Goal: Communication & Community: Answer question/provide support

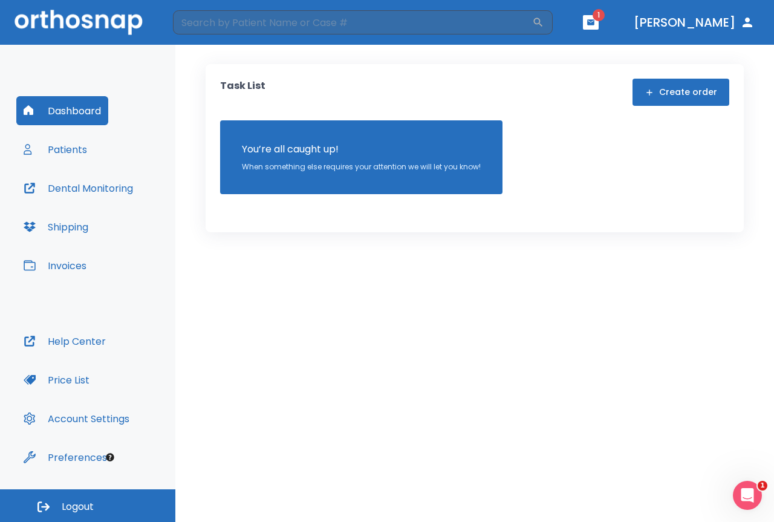
click at [84, 153] on button "Patients" at bounding box center [55, 149] width 78 height 29
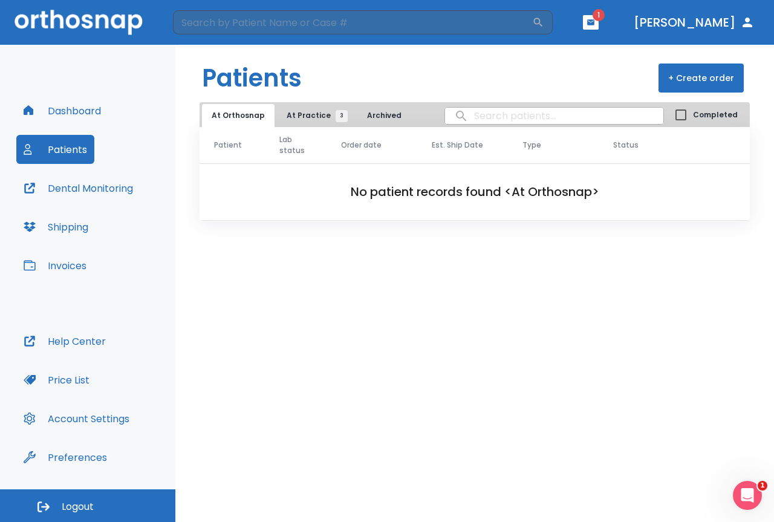
click at [308, 109] on button "At Practice 3" at bounding box center [314, 115] width 74 height 23
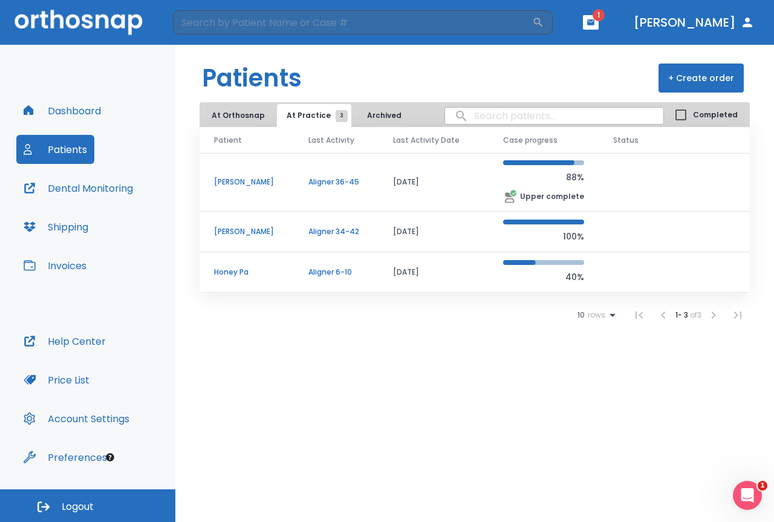
click at [328, 239] on td "Aligner 34-42" at bounding box center [336, 232] width 85 height 40
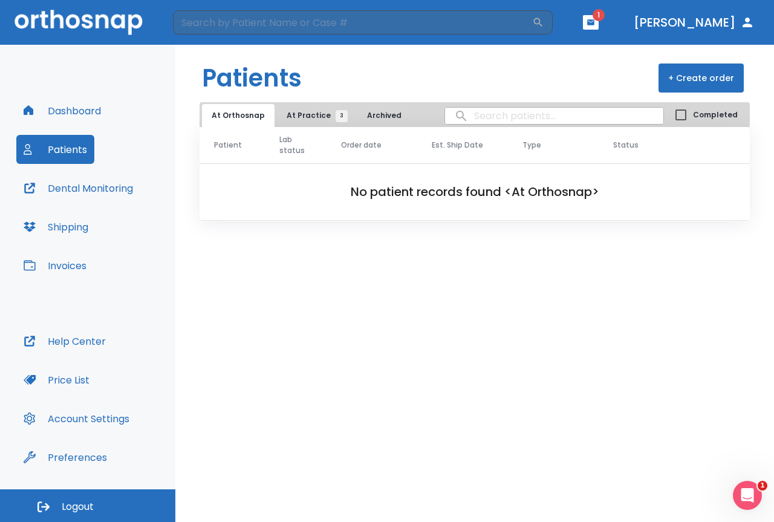
click at [311, 117] on span "At Practice 3" at bounding box center [313, 115] width 55 height 11
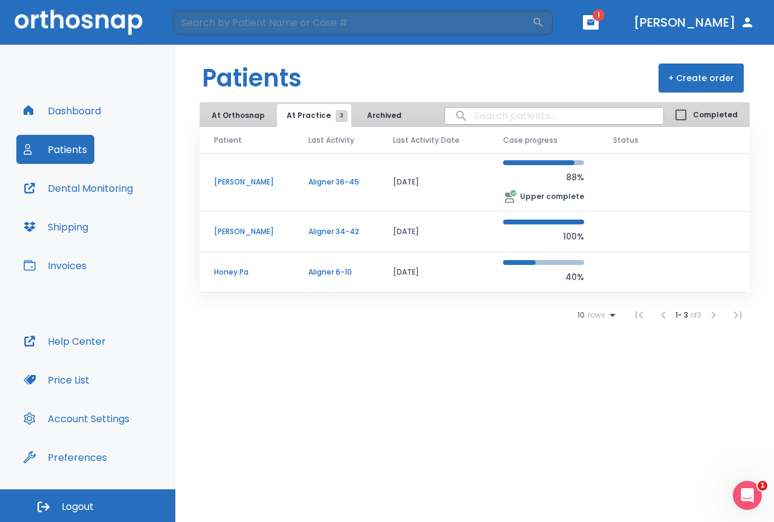
click at [306, 172] on td "Aligner 36-45" at bounding box center [336, 182] width 85 height 59
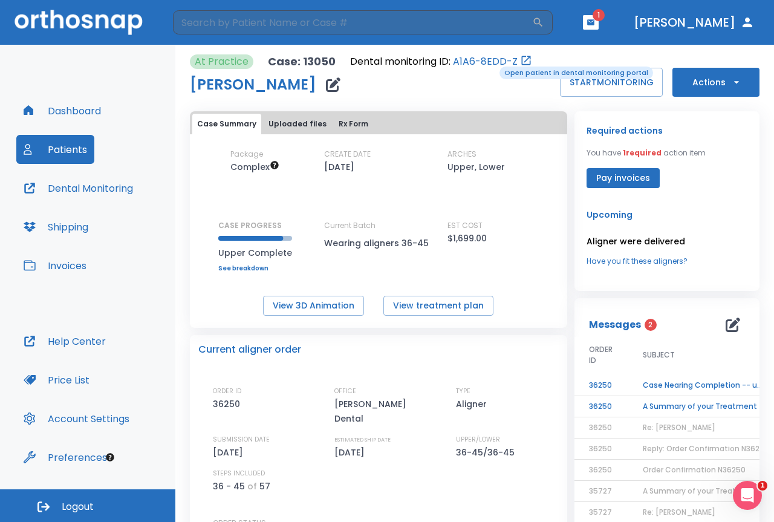
click at [491, 65] on link "A1A6-8EDD-Z" at bounding box center [485, 61] width 65 height 15
click at [682, 403] on td "A Summary of your Treatment" at bounding box center [703, 406] width 151 height 21
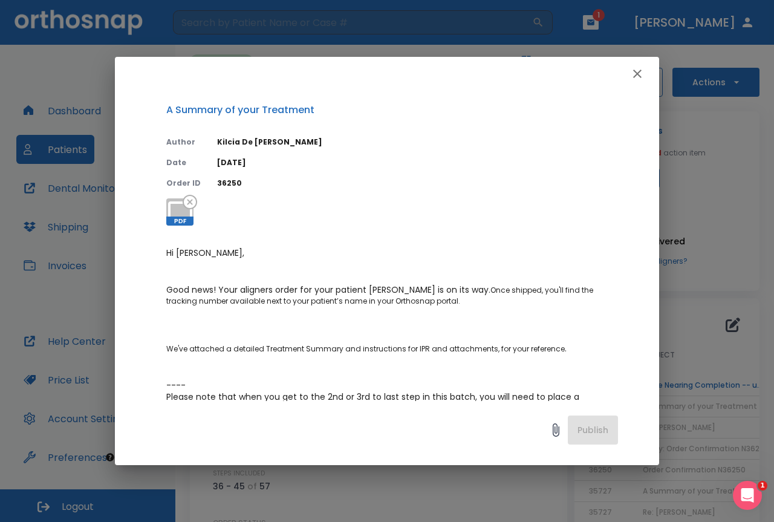
click at [636, 71] on icon "button" at bounding box center [637, 73] width 15 height 15
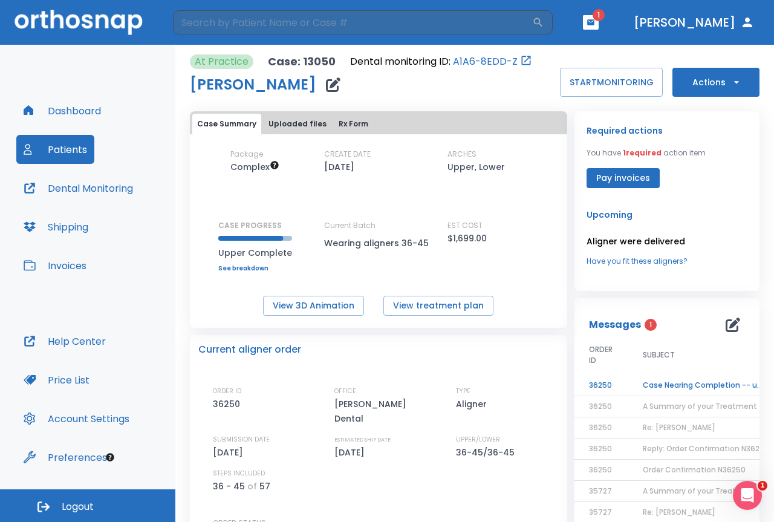
click at [704, 378] on td "Case Nearing Completion -- upper" at bounding box center [703, 385] width 151 height 21
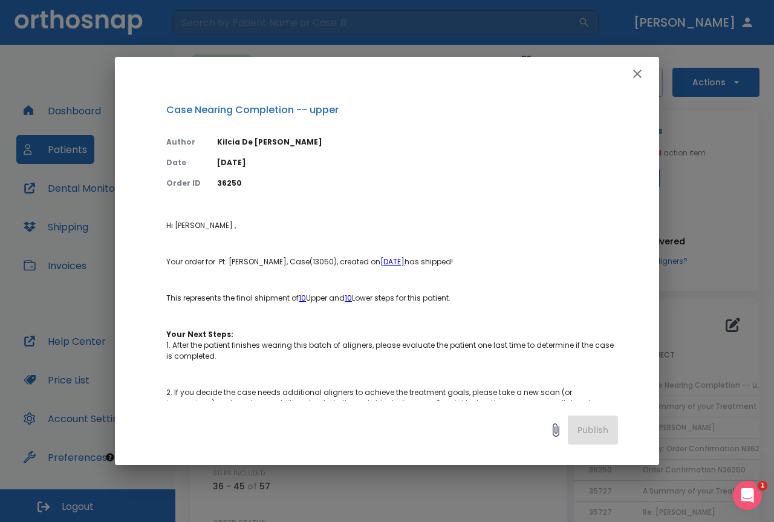
click at [644, 76] on icon "button" at bounding box center [637, 73] width 15 height 15
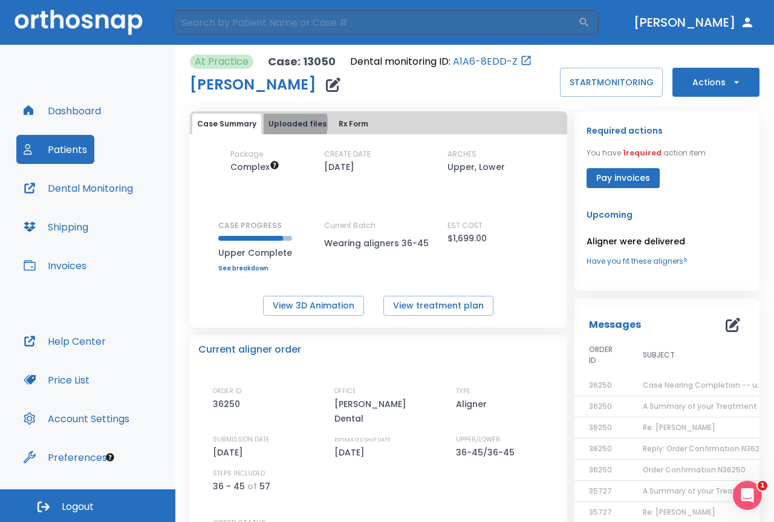
click at [277, 123] on button "Uploaded files" at bounding box center [298, 124] width 68 height 21
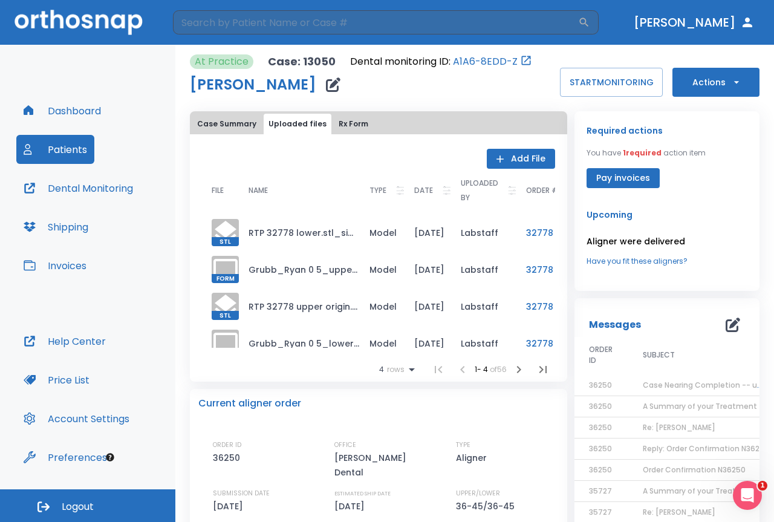
click at [233, 121] on button "Case Summary" at bounding box center [226, 124] width 69 height 21
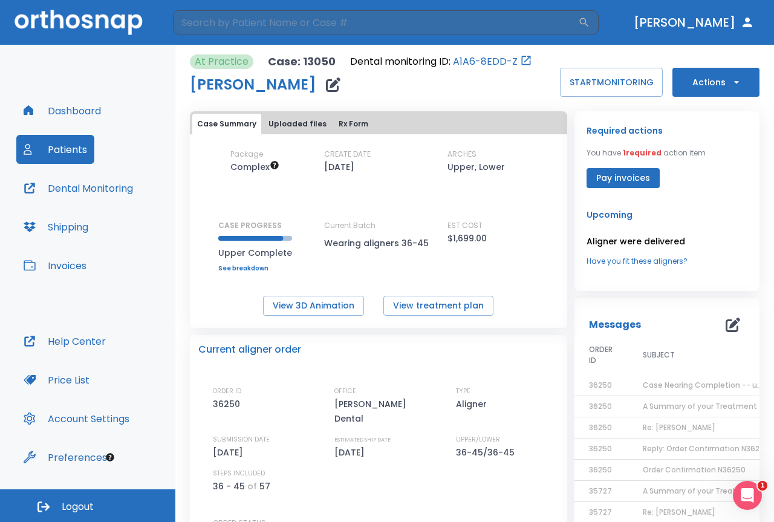
click at [713, 82] on button "Actions" at bounding box center [715, 82] width 87 height 29
click at [469, 88] on div at bounding box center [387, 261] width 774 height 522
click at [577, 82] on button "START MONITORING" at bounding box center [611, 82] width 103 height 29
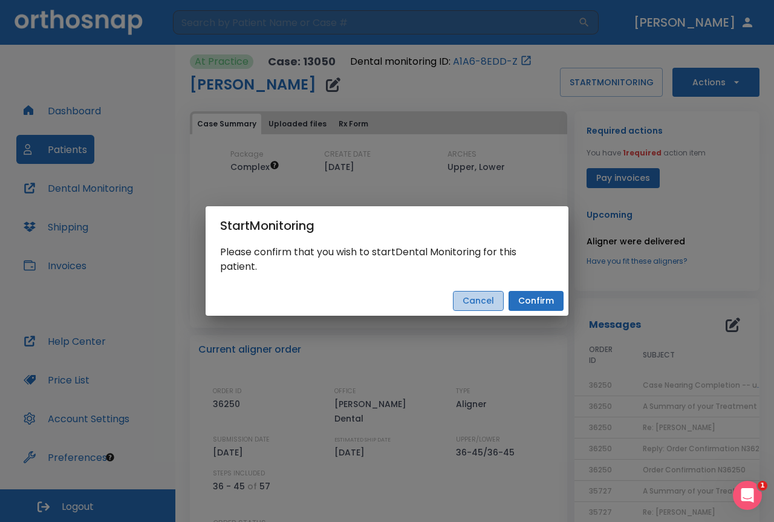
click at [471, 294] on button "Cancel" at bounding box center [478, 301] width 51 height 20
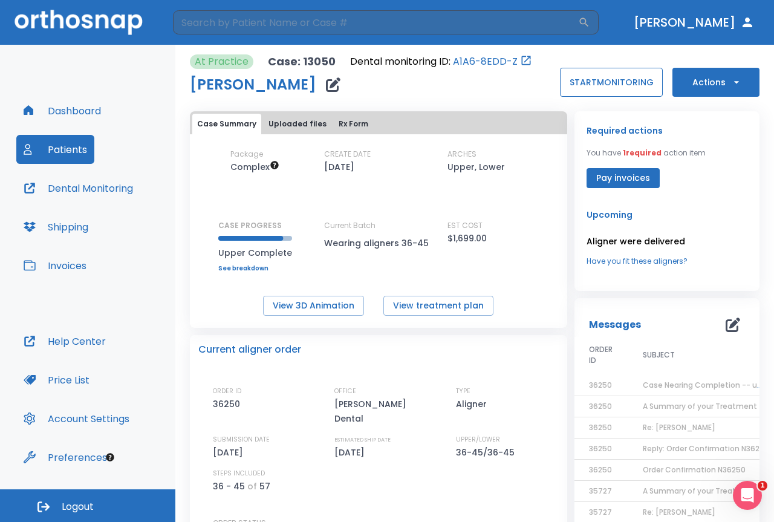
click at [572, 86] on button "START MONITORING" at bounding box center [611, 82] width 103 height 29
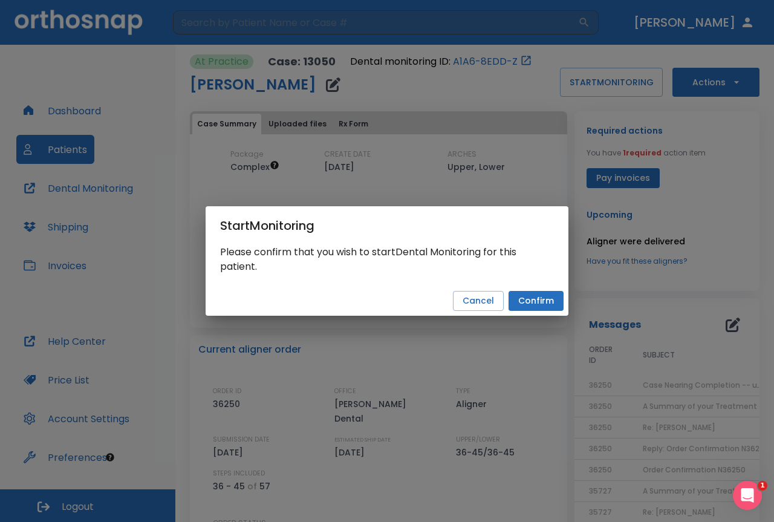
click at [517, 299] on button "Confirm" at bounding box center [535, 301] width 55 height 20
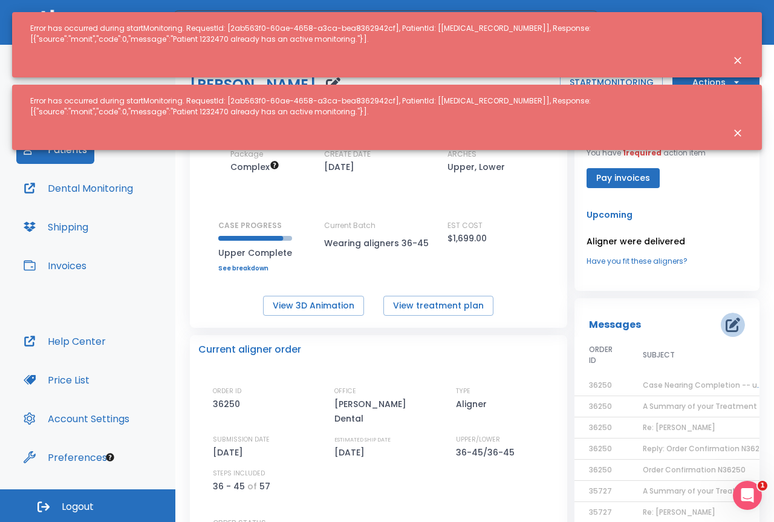
click at [725, 325] on icon "button" at bounding box center [732, 324] width 15 height 15
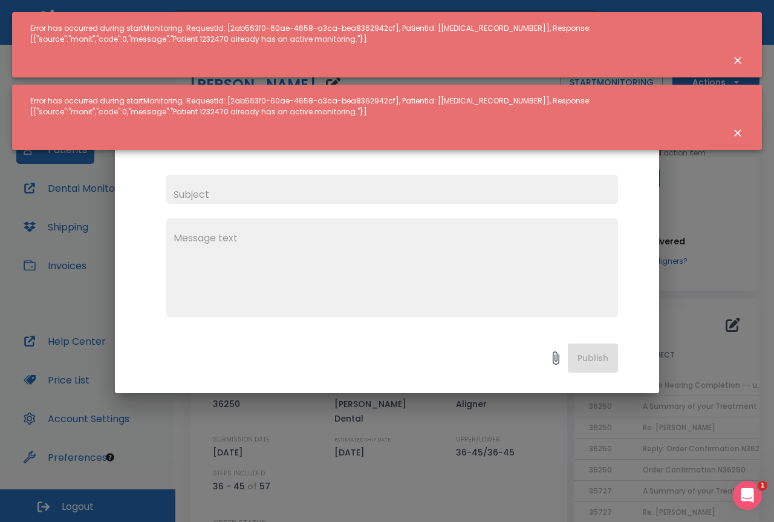
click at [743, 180] on div "x Publish" at bounding box center [387, 261] width 774 height 522
click at [740, 132] on icon "Close notification" at bounding box center [737, 133] width 12 height 12
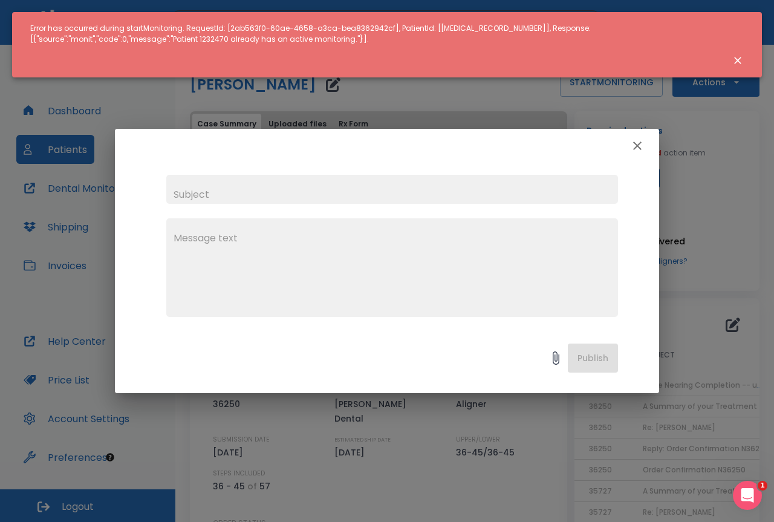
click at [731, 53] on button "Close notification" at bounding box center [738, 61] width 22 height 22
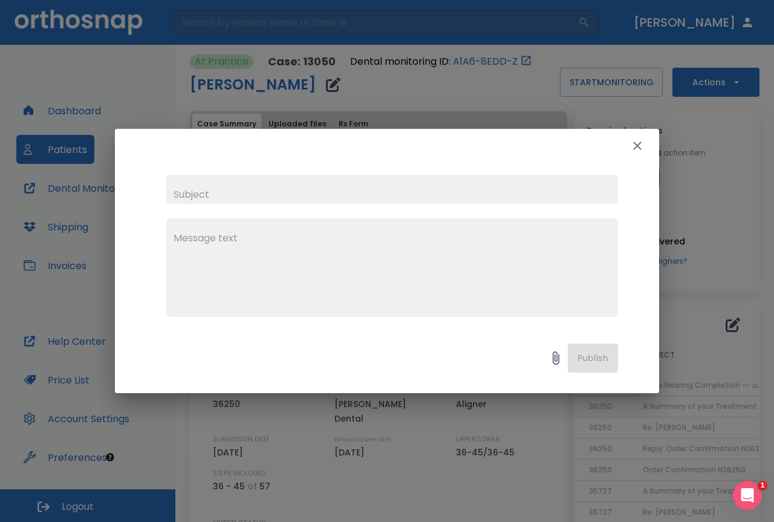
click at [635, 147] on icon "button" at bounding box center [637, 145] width 8 height 8
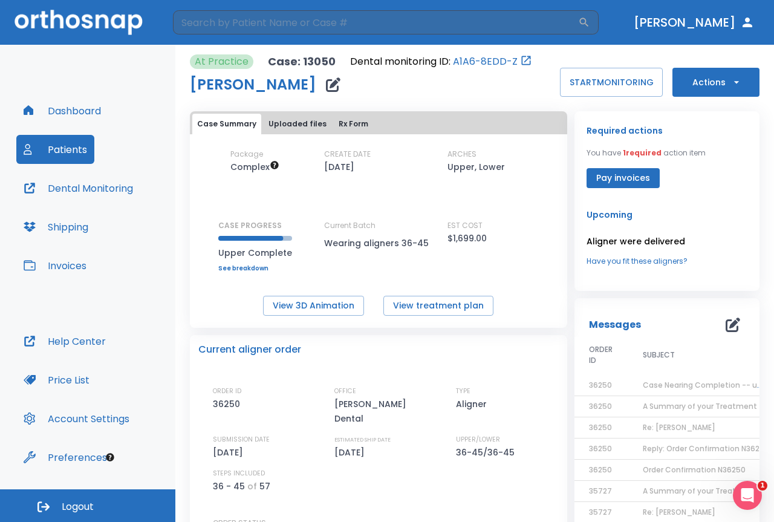
click at [648, 407] on span "A Summary of your Treatment" at bounding box center [700, 406] width 114 height 10
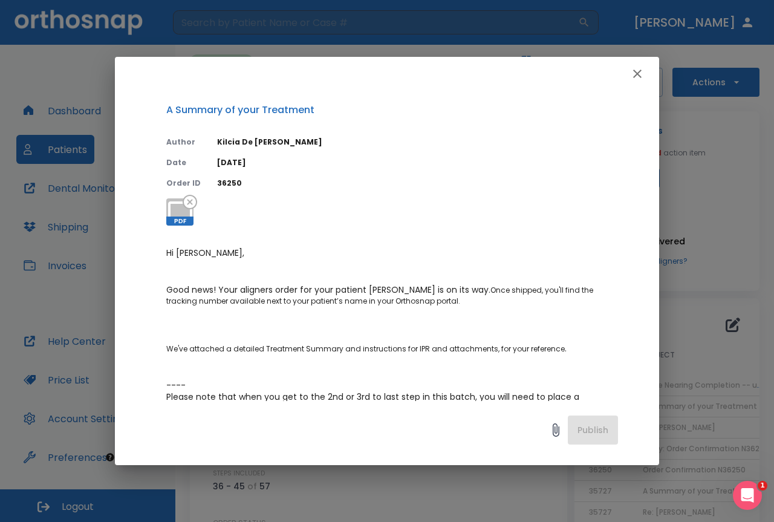
scroll to position [121, 0]
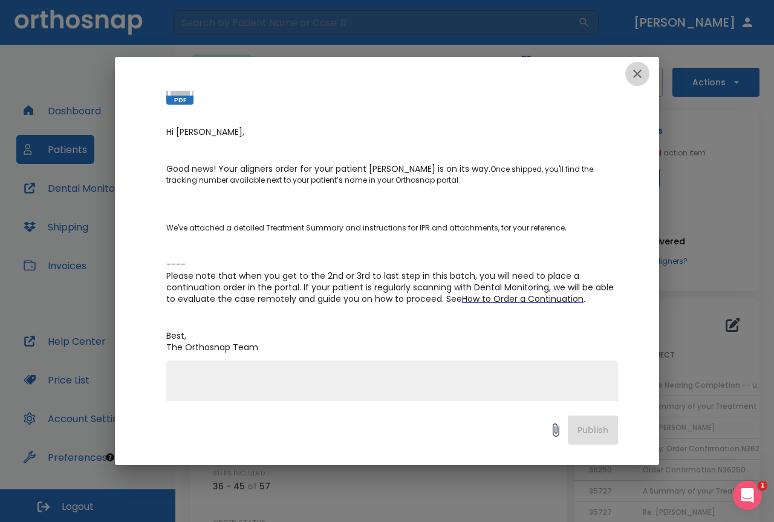
click at [641, 76] on icon "button" at bounding box center [637, 73] width 15 height 15
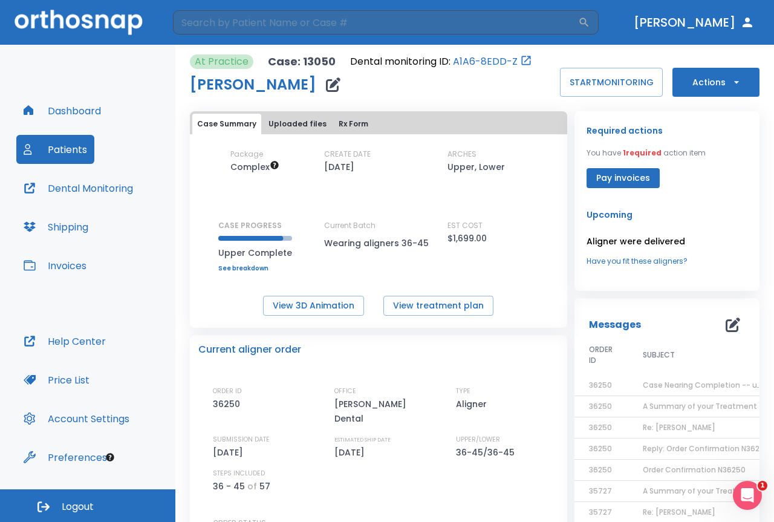
click at [667, 406] on span "A Summary of your Treatment" at bounding box center [700, 406] width 114 height 10
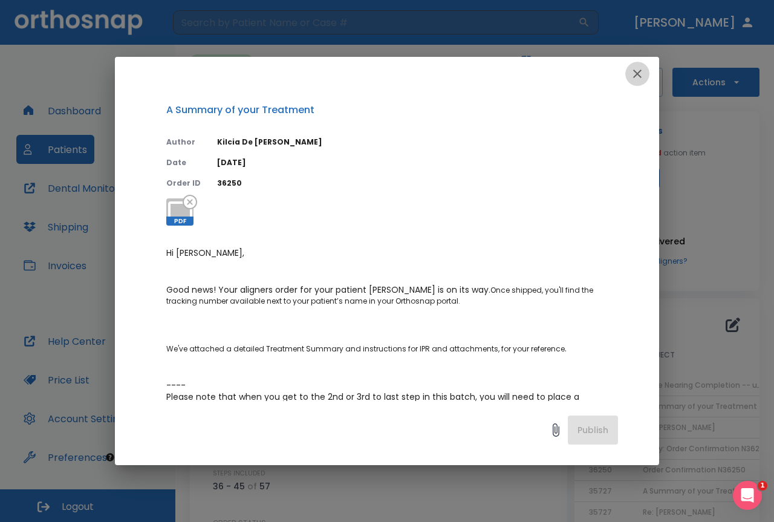
click at [638, 72] on icon "button" at bounding box center [637, 73] width 15 height 15
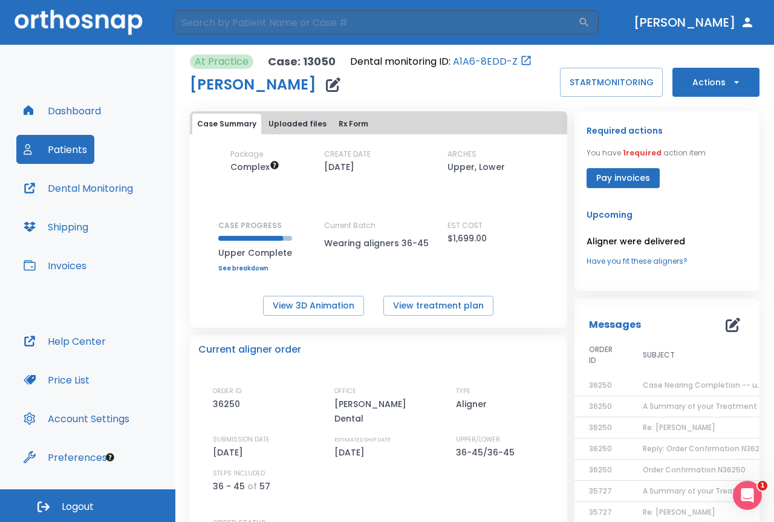
click at [658, 431] on span "Re: [PERSON_NAME]" at bounding box center [679, 427] width 73 height 10
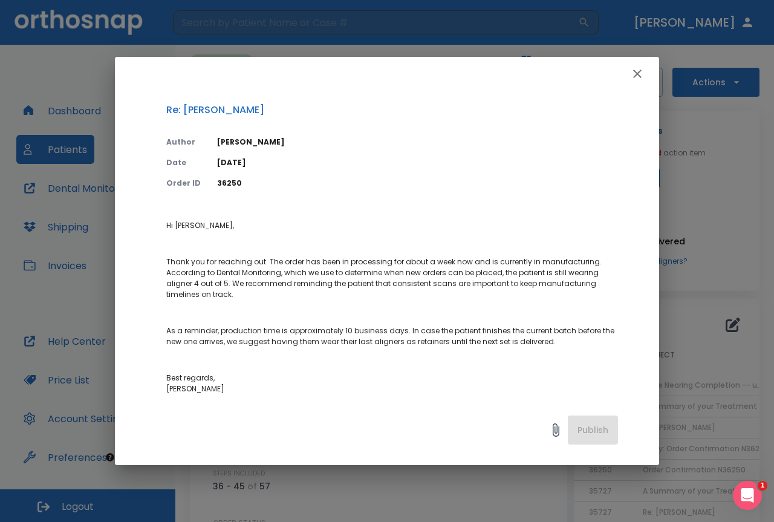
click at [630, 70] on icon "button" at bounding box center [637, 73] width 15 height 15
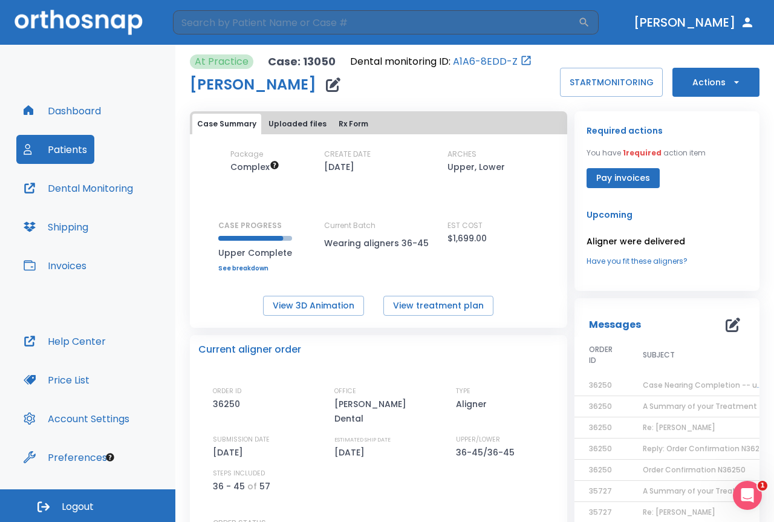
click at [659, 384] on span "Case Nearing Completion -- upper" at bounding box center [708, 385] width 131 height 10
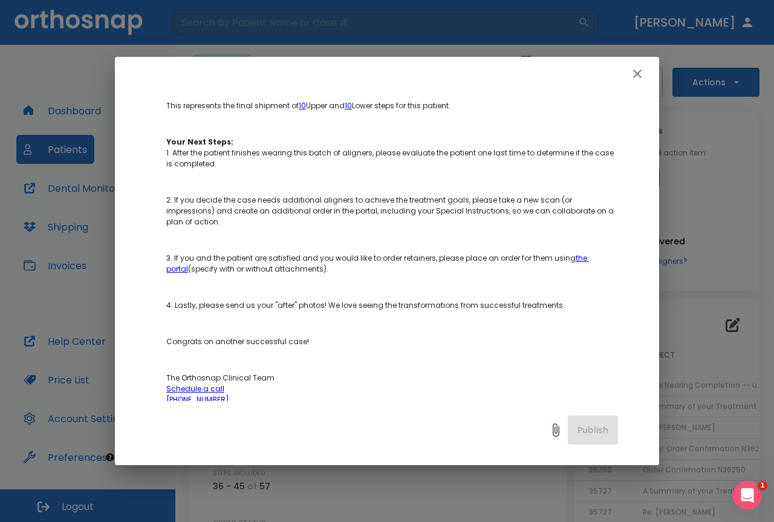
scroll to position [314, 0]
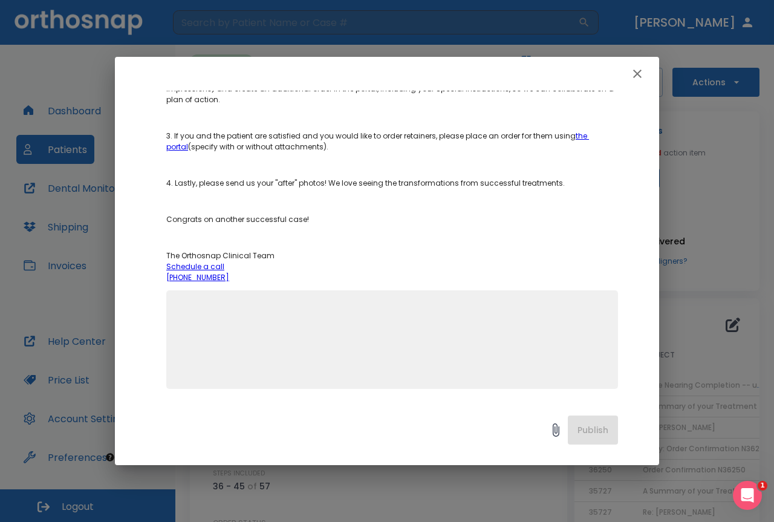
click at [432, 320] on textarea at bounding box center [391, 344] width 437 height 83
click at [637, 84] on button "button" at bounding box center [637, 74] width 24 height 24
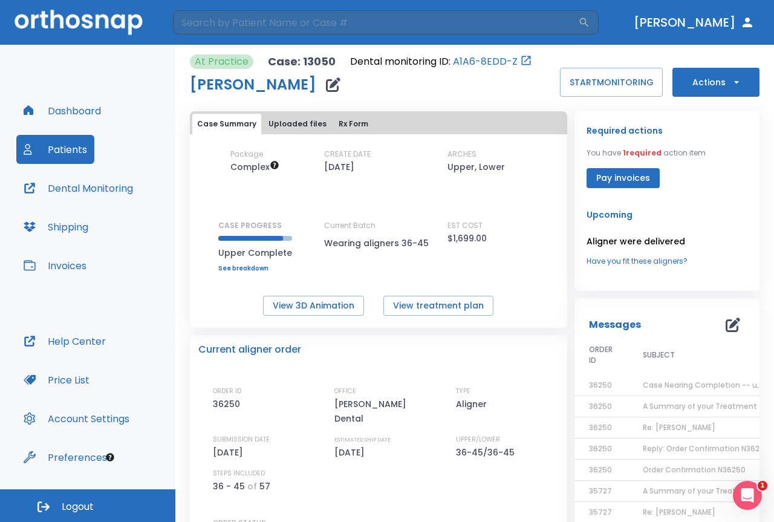
click at [652, 405] on span "A Summary of your Treatment" at bounding box center [700, 406] width 114 height 10
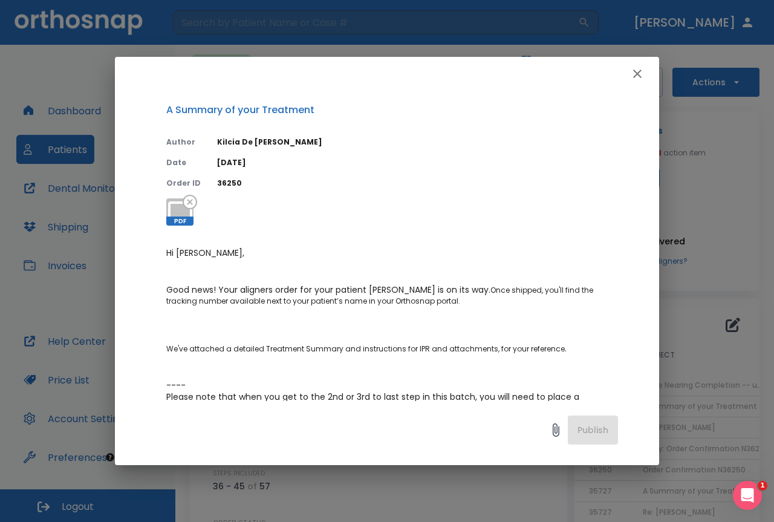
scroll to position [191, 0]
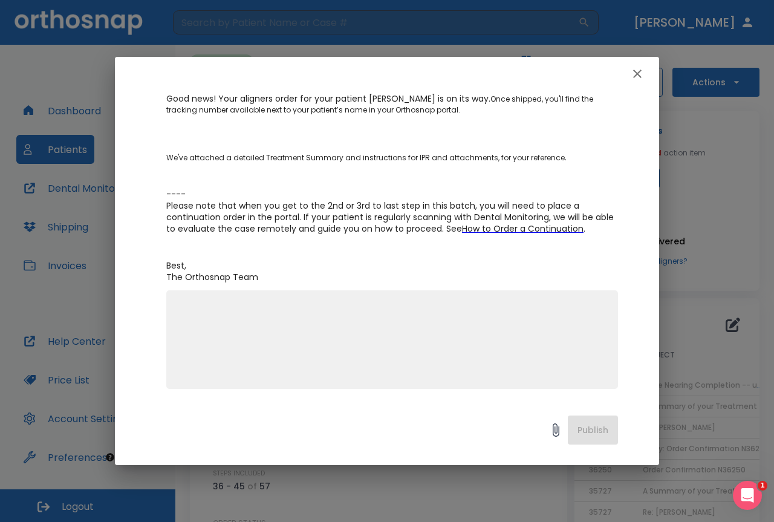
click at [635, 70] on icon "button" at bounding box center [637, 73] width 15 height 15
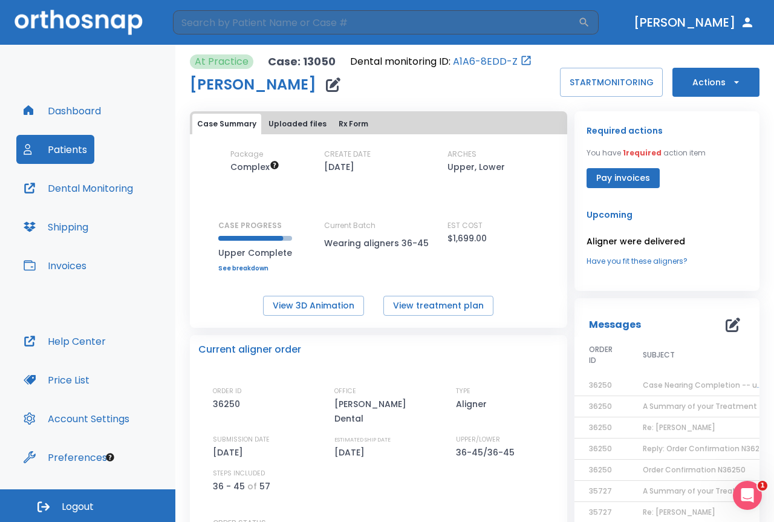
click at [664, 384] on span "Case Nearing Completion -- upper" at bounding box center [708, 385] width 131 height 10
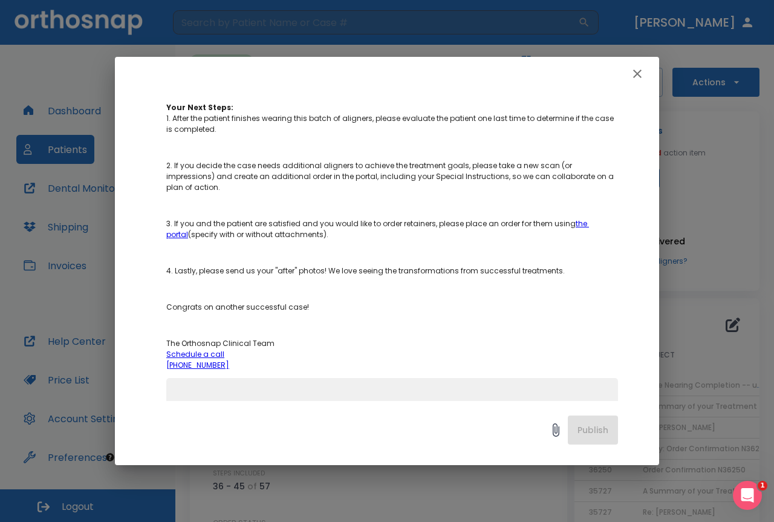
scroll to position [314, 0]
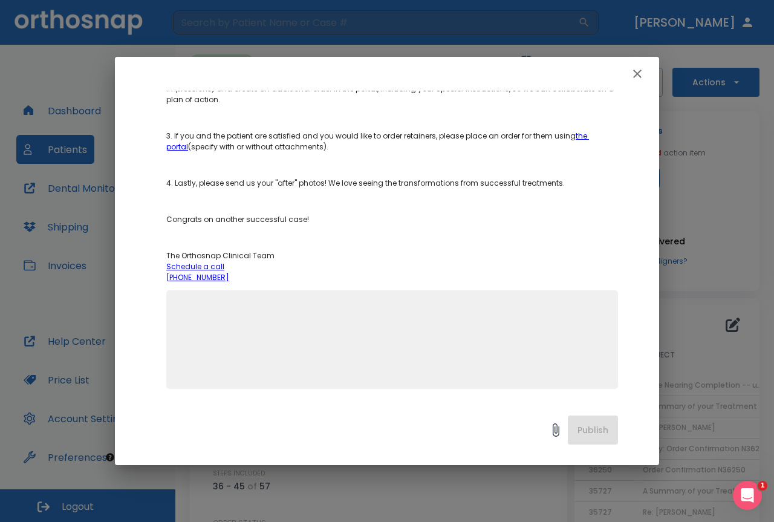
click at [474, 389] on div "Case Nearing Completion -- upper Author Kilcia De Jesus Date 08/29/25 Order ID …" at bounding box center [387, 246] width 544 height 310
click at [316, 362] on textarea at bounding box center [391, 344] width 437 height 83
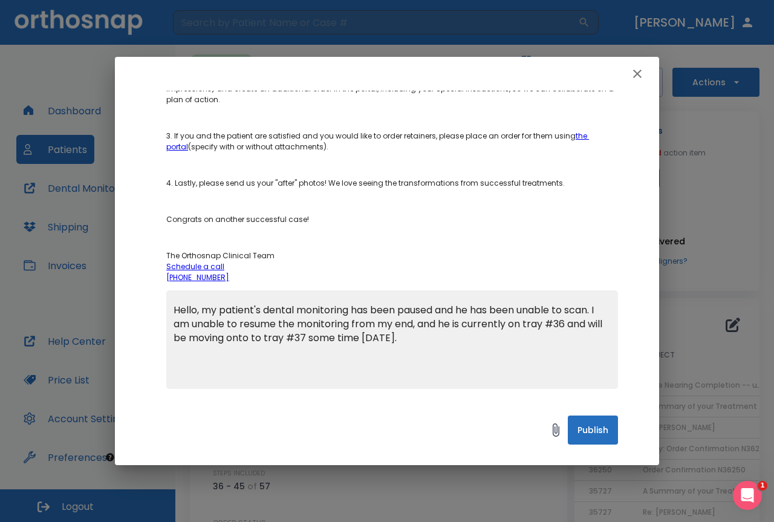
click at [426, 322] on textarea "Hello, my patient's dental monitoring has been paused and he has been unable to…" at bounding box center [391, 344] width 437 height 83
click at [430, 325] on textarea "Hello, my patient's dental monitoring has been paused and he has been unable to…" at bounding box center [391, 344] width 437 height 83
click at [537, 323] on textarea "Hello, my patient's dental monitoring has been paused and he has been unable to…" at bounding box center [391, 344] width 437 height 83
drag, startPoint x: 200, startPoint y: 338, endPoint x: 176, endPoint y: 338, distance: 23.6
click at [176, 338] on textarea "Hello, my patient's dental monitoring has been paused and he has been unable to…" at bounding box center [391, 344] width 437 height 83
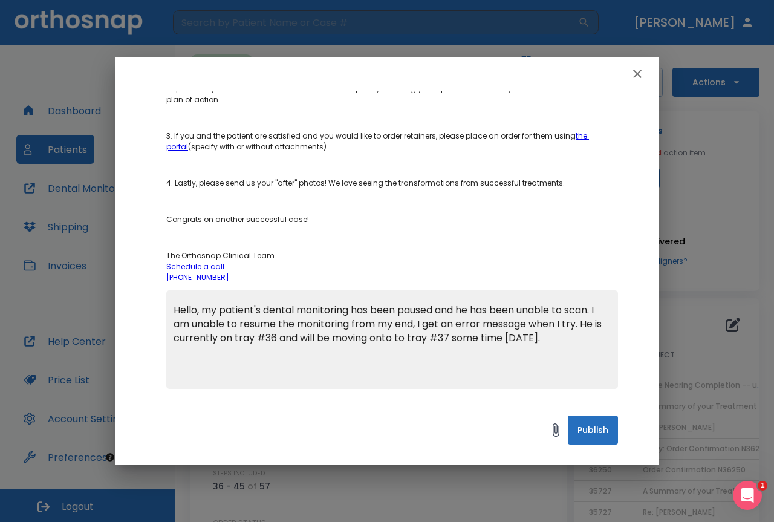
click at [562, 337] on textarea "Hello, my patient's dental monitoring has been paused and he has been unable to…" at bounding box center [391, 344] width 437 height 83
click at [598, 335] on textarea "Hello, my patient's dental monitoring has been paused and he has been unable to…" at bounding box center [391, 344] width 437 height 83
click at [462, 352] on textarea "Hello, my patient's dental monitoring has been paused and he has been unable to…" at bounding box center [391, 344] width 437 height 83
click at [488, 354] on textarea "Hello, my patient's dental monitoring has been paused and he has been unable to…" at bounding box center [391, 344] width 437 height 83
click at [288, 338] on textarea "Hello, my patient's dental monitoring has been paused and he has been unable to…" at bounding box center [391, 344] width 437 height 83
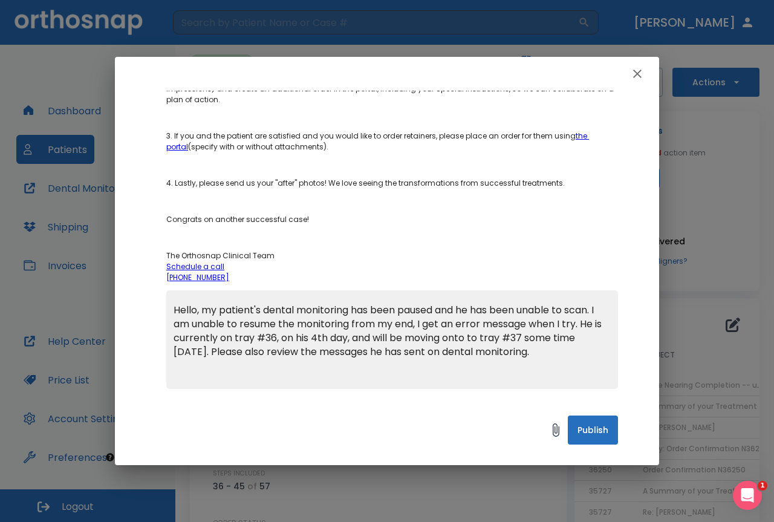
click at [596, 311] on textarea "Hello, my patient's dental monitoring has been paused and he has been unable to…" at bounding box center [391, 344] width 437 height 83
click at [548, 348] on textarea "Hello, my patient's dental monitoring has been paused and he has been unable to…" at bounding box center [391, 344] width 437 height 83
click at [292, 338] on textarea "Hello, my patient's dental monitoring has been paused and he has been unable to…" at bounding box center [391, 344] width 437 height 83
click at [357, 341] on textarea "Hello, my patient's dental monitoring has been paused and he has been unable to…" at bounding box center [391, 344] width 437 height 83
click at [261, 338] on textarea "Hello, my patient's dental monitoring has been paused and he has been unable to…" at bounding box center [391, 344] width 437 height 83
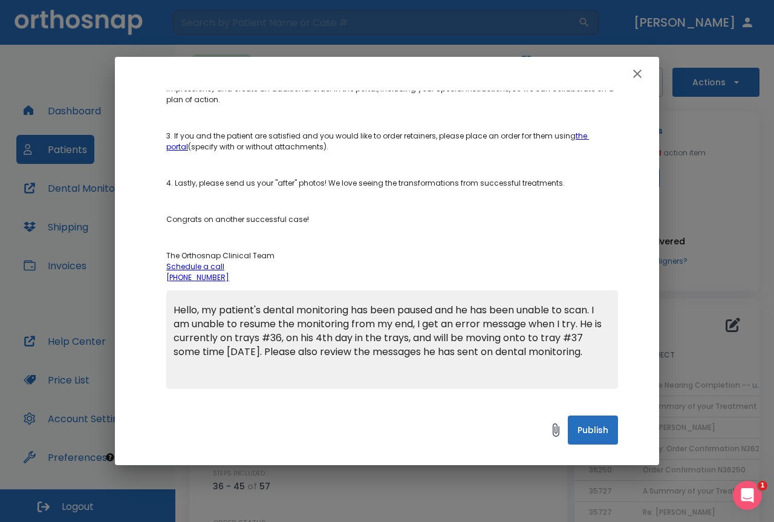
click at [308, 338] on textarea "Hello, my patient's dental monitoring has been paused and he has been unable to…" at bounding box center [391, 344] width 437 height 83
click at [300, 364] on textarea "Hello, my patient's dental monitoring has been paused and he has been unable to…" at bounding box center [391, 344] width 437 height 83
drag, startPoint x: 404, startPoint y: 335, endPoint x: 297, endPoint y: 336, distance: 107.0
click at [297, 336] on textarea "Hello, my patient's dental monitoring has been paused and he has been unable to…" at bounding box center [391, 344] width 437 height 83
click at [497, 341] on textarea "Hello, my patient's dental monitoring has been paused and he has been unable to…" at bounding box center [391, 344] width 437 height 83
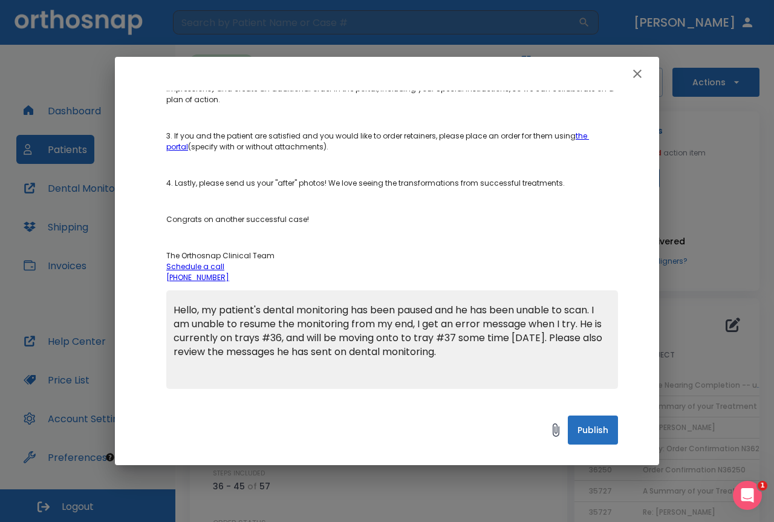
click at [501, 351] on textarea "Hello, my patient's dental monitoring has been paused and he has been unable to…" at bounding box center [391, 344] width 437 height 83
click at [223, 351] on textarea "Hello, my patient's dental monitoring has been paused and he has been unable to…" at bounding box center [391, 344] width 437 height 83
click at [376, 349] on textarea "Hello, my patient's dental monitoring has been paused and he has been unable to…" at bounding box center [391, 344] width 437 height 83
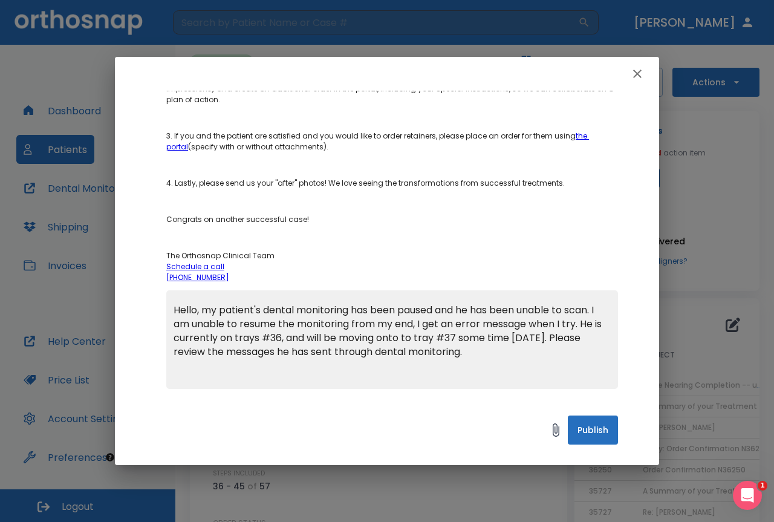
click at [543, 351] on textarea "Hello, my patient's dental monitoring has been paused and he has been unable to…" at bounding box center [391, 344] width 437 height 83
click at [267, 338] on textarea "Hello, my patient's dental monitoring has been paused and he has been unable to…" at bounding box center [391, 344] width 437 height 83
click at [436, 340] on textarea "Hello, my patient's dental monitoring has been paused and he has been unable to…" at bounding box center [391, 344] width 437 height 83
click at [424, 346] on textarea "Hello, my patient's dental monitoring has been paused and he has been unable to…" at bounding box center [391, 344] width 437 height 83
click at [421, 336] on textarea "Hello, my patient's dental monitoring has been paused and he has been unable to…" at bounding box center [391, 344] width 437 height 83
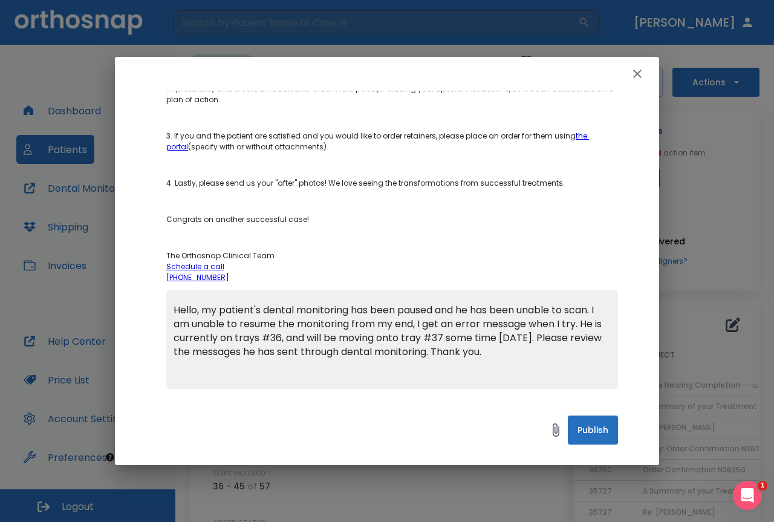
click at [525, 350] on textarea "Hello, my patient's dental monitoring has been paused and he has been unable to…" at bounding box center [391, 344] width 437 height 83
click at [431, 338] on textarea "Hello, my patient's dental monitoring has been paused and he has been unable to…" at bounding box center [391, 344] width 437 height 83
click at [535, 345] on textarea "Hello, my patient's dental monitoring has been paused and he has been unable to…" at bounding box center [391, 344] width 437 height 83
click at [572, 322] on textarea "Hello, my patient's dental monitoring has been paused and he has been unable to…" at bounding box center [391, 344] width 437 height 83
type textarea "Hello, my patient's dental monitoring has been paused and he has been unable to…"
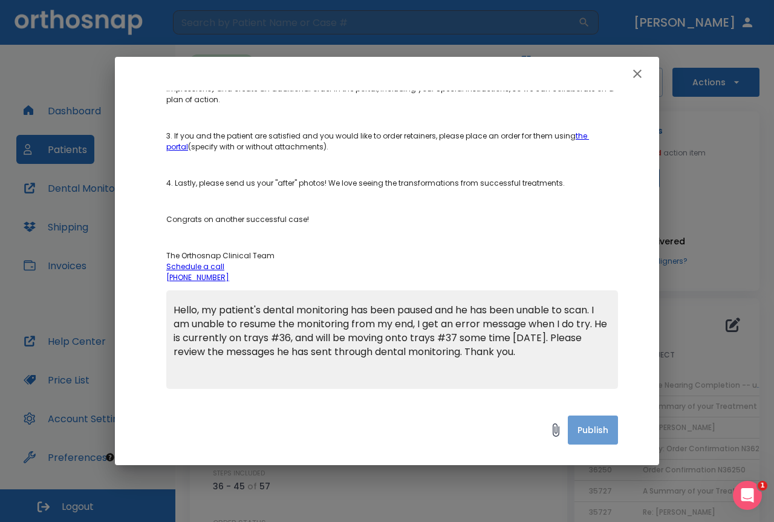
click at [591, 418] on button "Publish" at bounding box center [593, 429] width 50 height 29
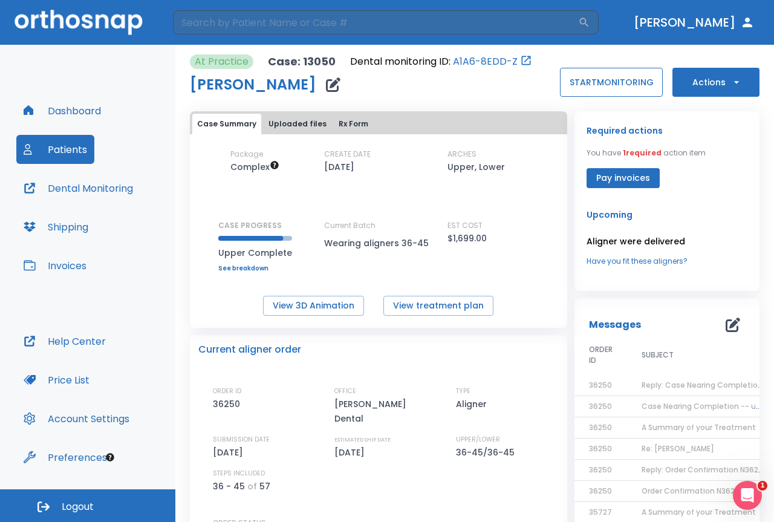
click at [635, 78] on button "START MONITORING" at bounding box center [611, 82] width 103 height 29
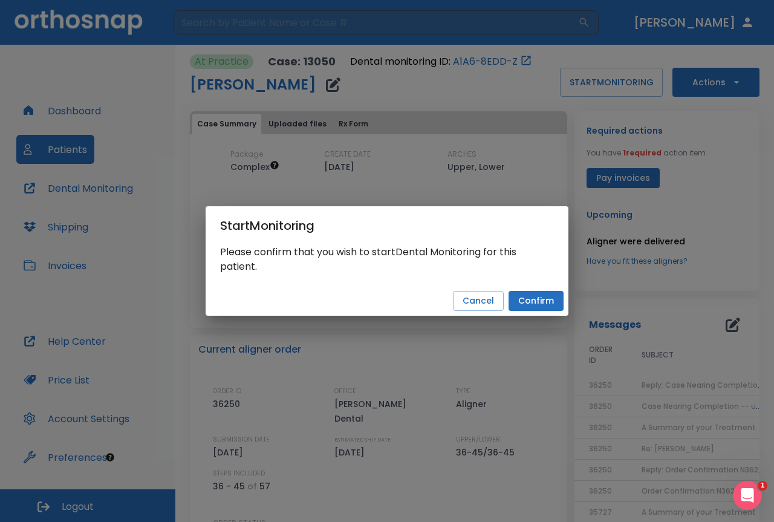
click at [554, 298] on button "Confirm" at bounding box center [535, 301] width 55 height 20
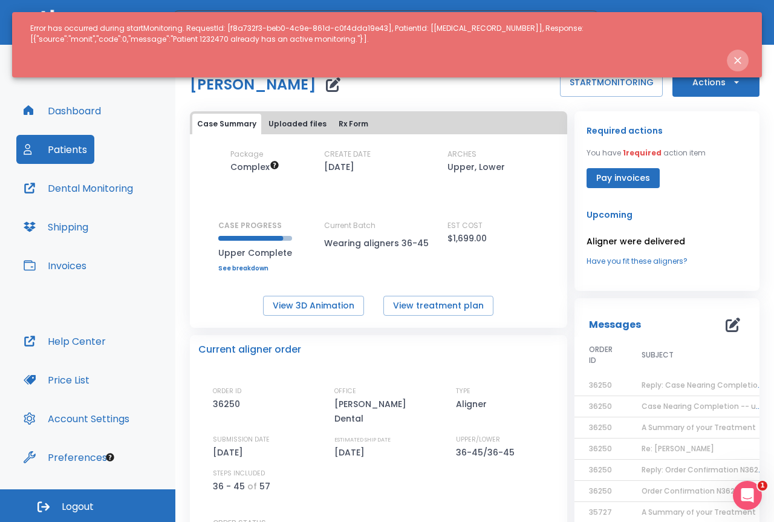
click at [733, 53] on button "Close notification" at bounding box center [738, 61] width 22 height 22
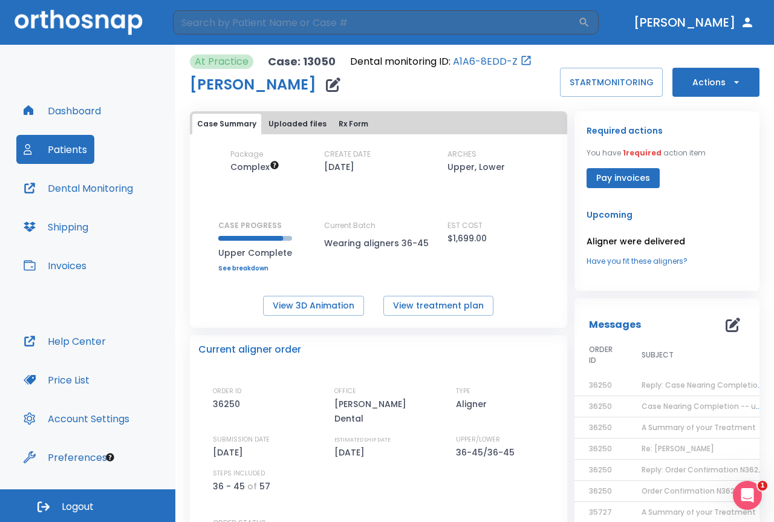
click at [675, 386] on span "Reply: Case Nearing Completion -- upper" at bounding box center [718, 385] width 155 height 10
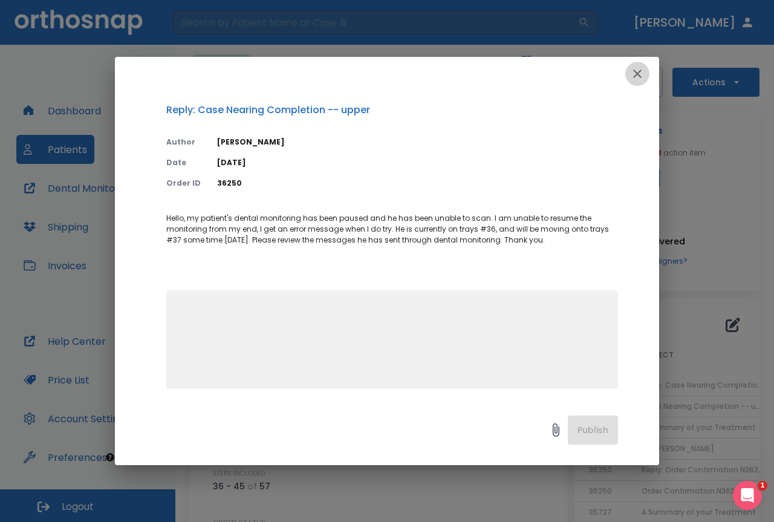
click at [646, 74] on button "button" at bounding box center [637, 74] width 24 height 24
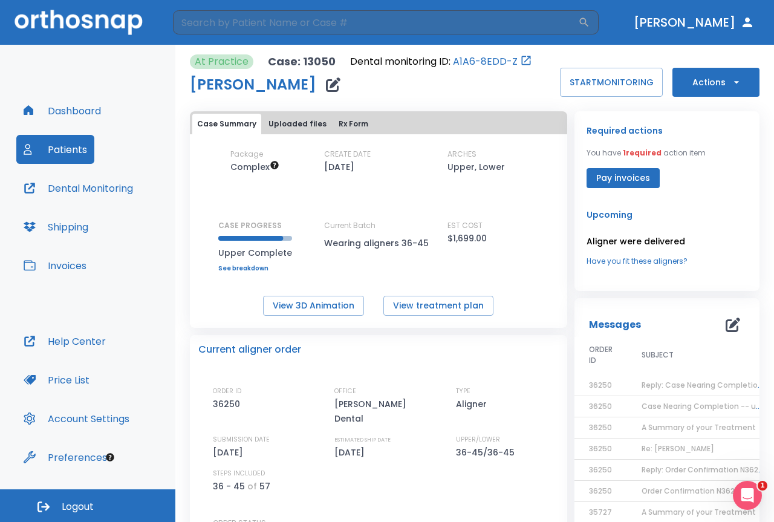
click at [675, 406] on span "Case Nearing Completion -- upper" at bounding box center [706, 406] width 131 height 10
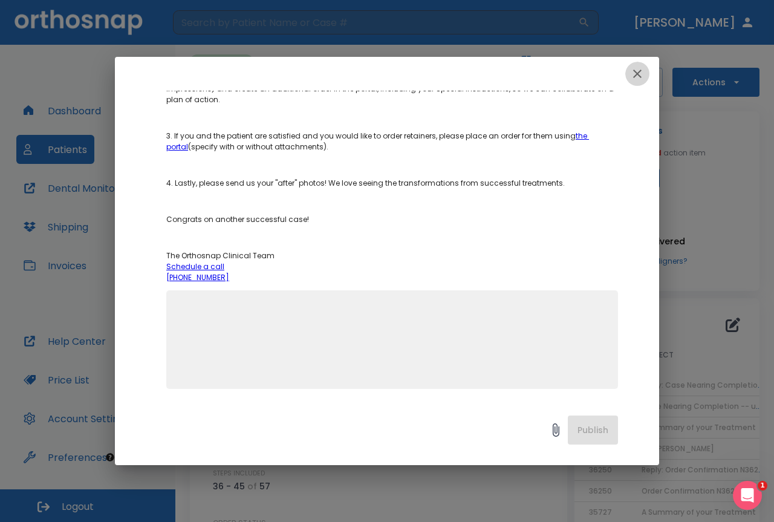
click at [646, 69] on button "button" at bounding box center [637, 74] width 24 height 24
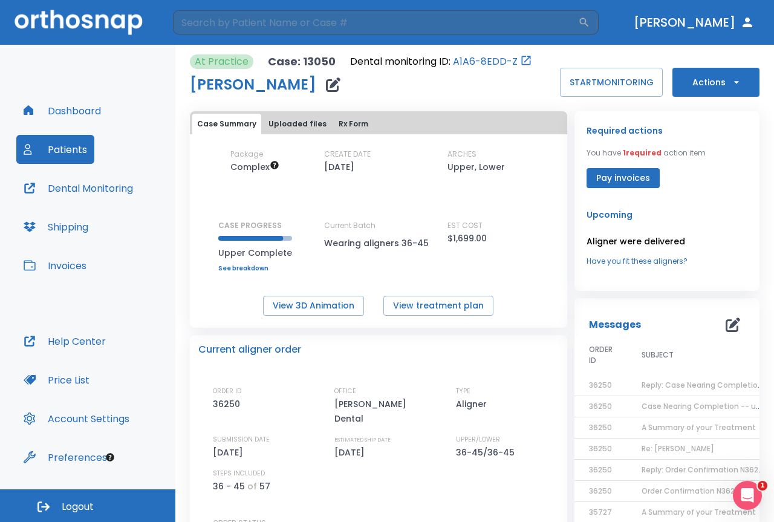
click at [703, 384] on span "Reply: Case Nearing Completion -- upper" at bounding box center [718, 385] width 155 height 10
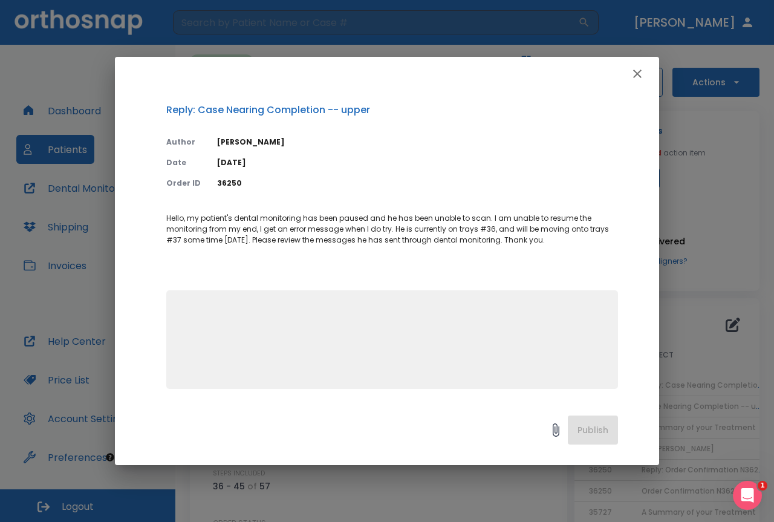
drag, startPoint x: 636, startPoint y: 77, endPoint x: 637, endPoint y: 86, distance: 9.1
click at [637, 77] on icon "button" at bounding box center [637, 73] width 15 height 15
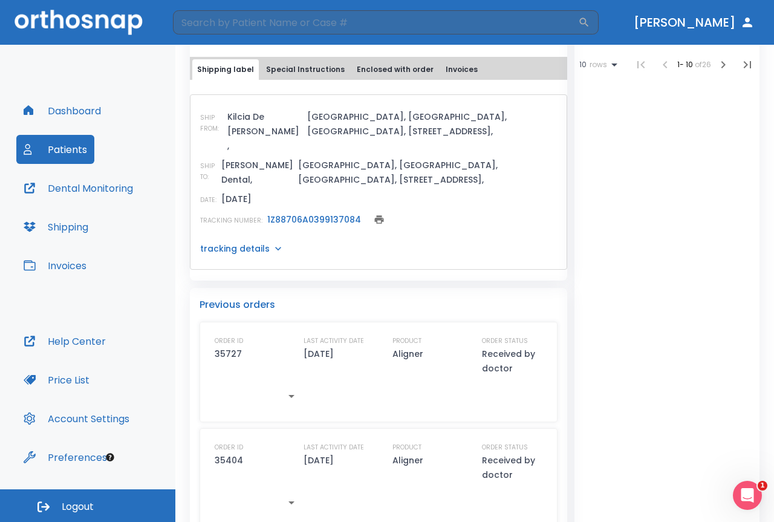
scroll to position [0, 0]
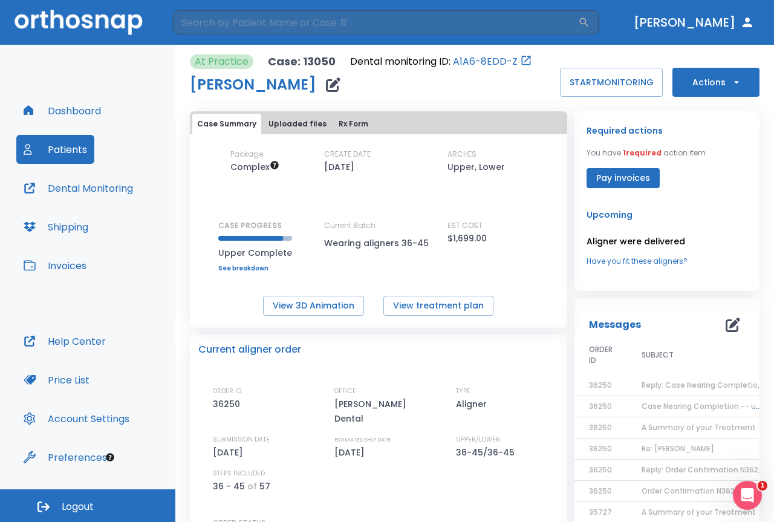
click at [667, 384] on span "Reply: Case Nearing Completion -- upper" at bounding box center [718, 385] width 155 height 10
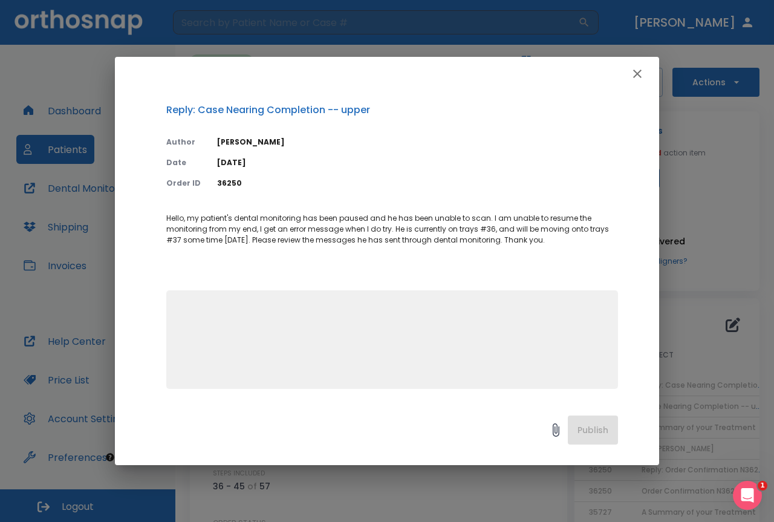
click at [640, 68] on icon "button" at bounding box center [637, 73] width 15 height 15
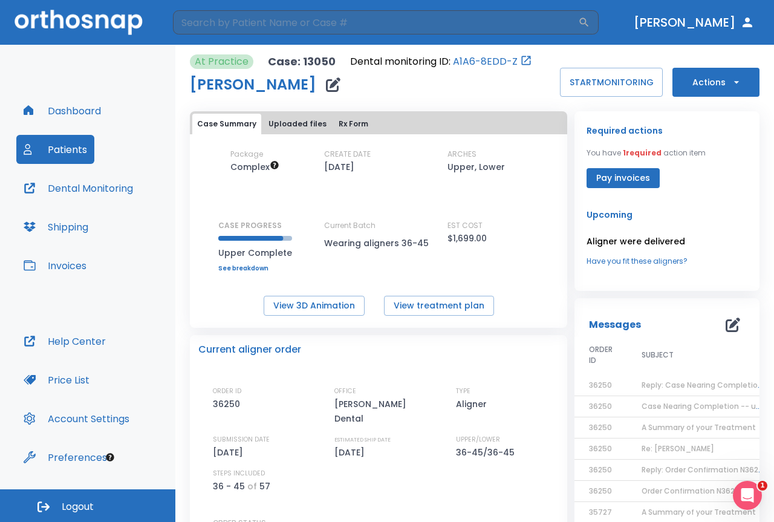
click at [671, 391] on td "Reply: Case Nearing Completion -- upper" at bounding box center [702, 385] width 151 height 21
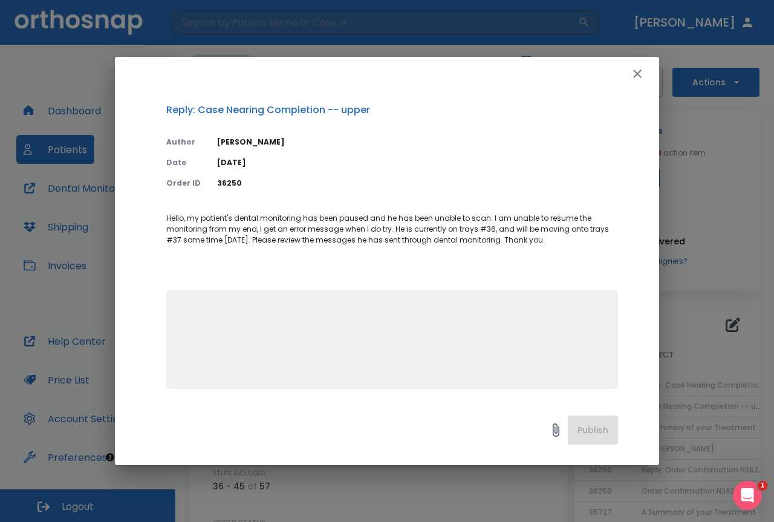
click at [644, 75] on button "button" at bounding box center [637, 74] width 24 height 24
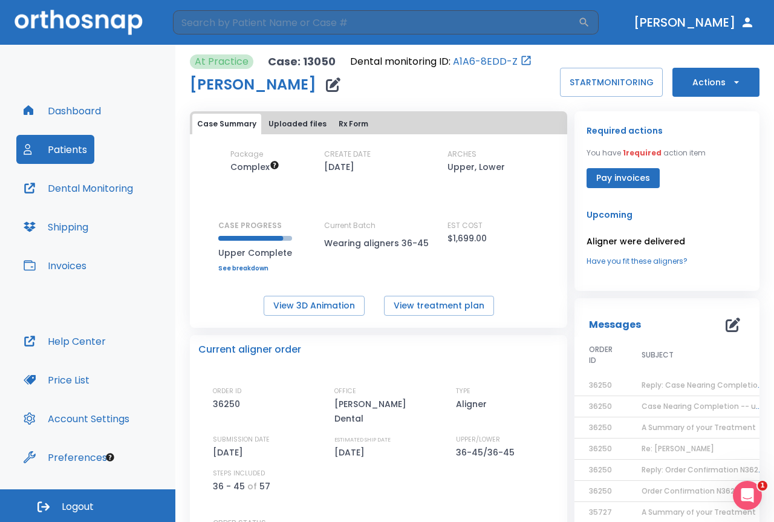
click at [650, 416] on td "Case Nearing Completion -- upper" at bounding box center [702, 406] width 151 height 21
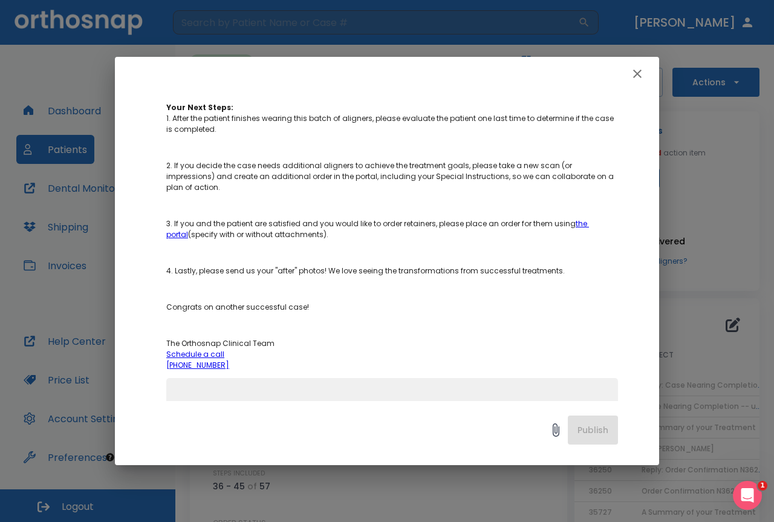
scroll to position [242, 0]
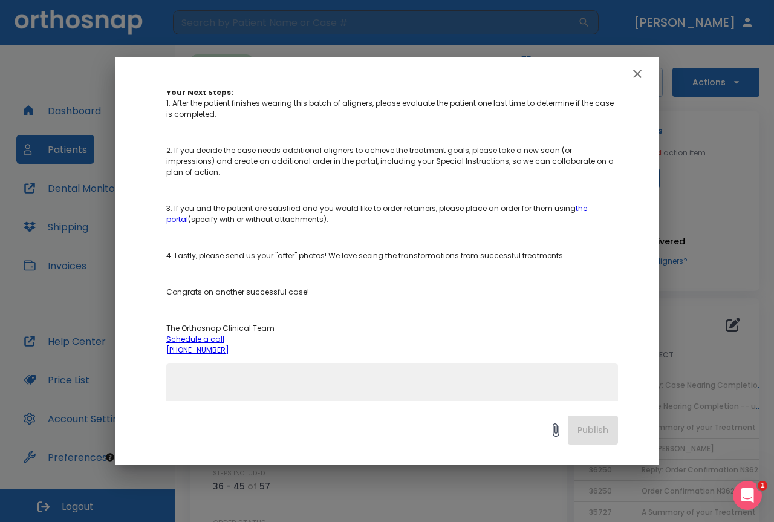
click at [631, 74] on icon "button" at bounding box center [637, 73] width 15 height 15
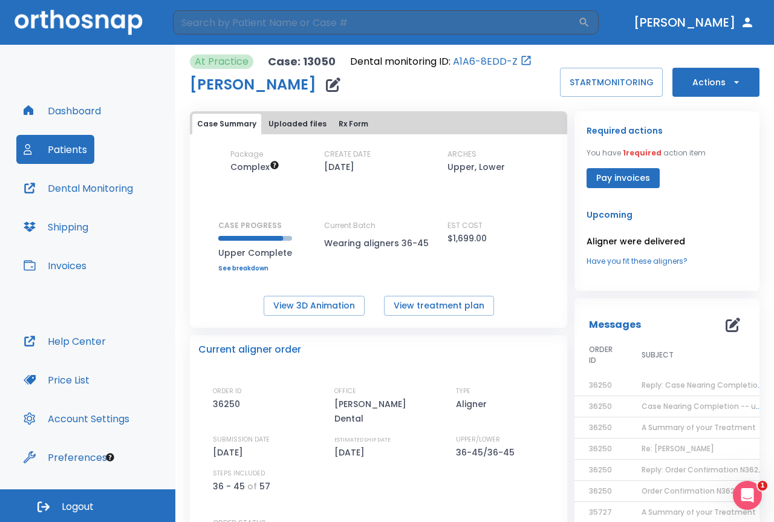
click at [662, 423] on span "A Summary of your Treatment" at bounding box center [698, 427] width 114 height 10
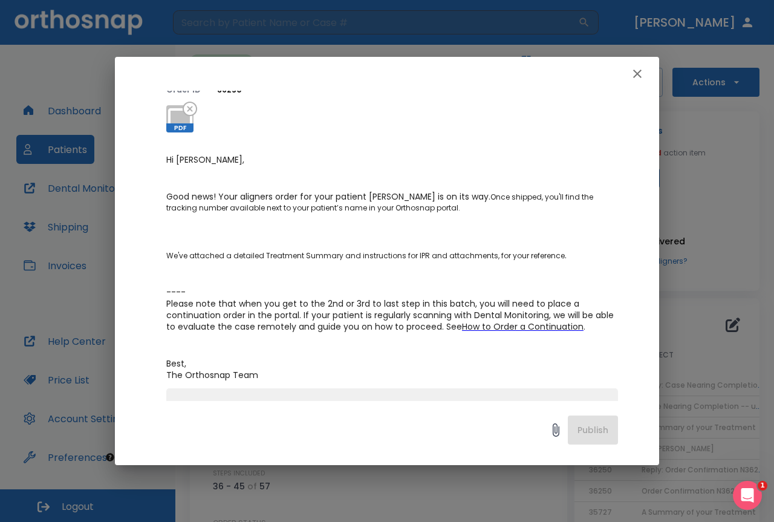
scroll to position [181, 0]
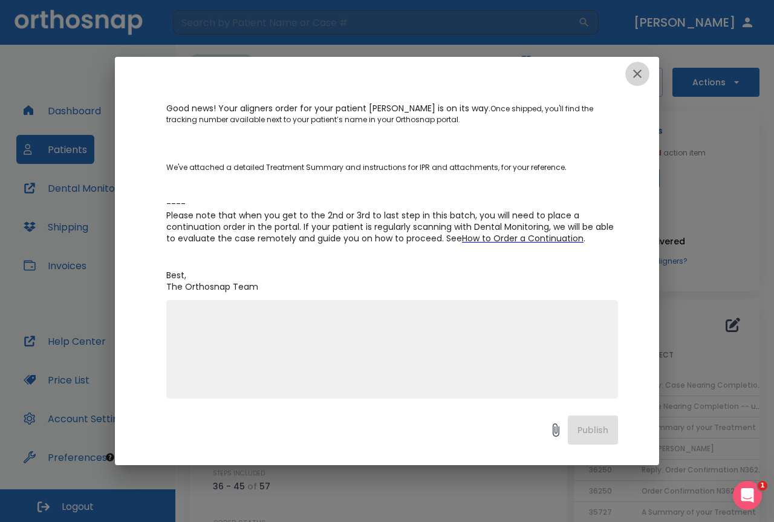
click at [641, 77] on icon "button" at bounding box center [637, 74] width 8 height 8
